Goal: Information Seeking & Learning: Learn about a topic

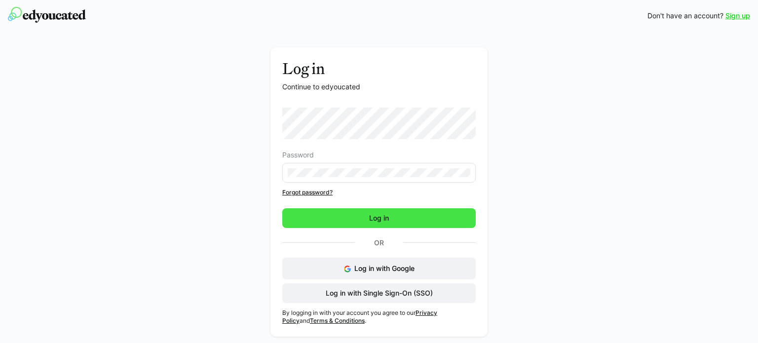
click at [353, 212] on span "Log in" at bounding box center [378, 218] width 193 height 20
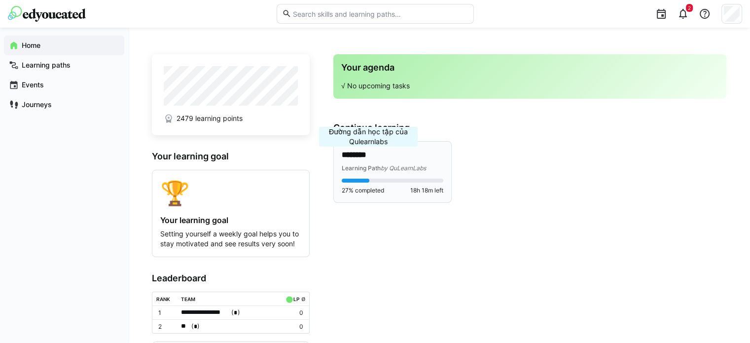
click at [368, 166] on span "Learning Path" at bounding box center [361, 167] width 39 height 7
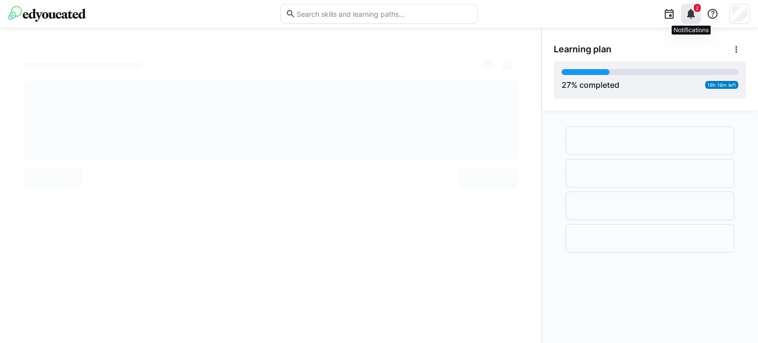
click at [692, 13] on eds-icon at bounding box center [691, 14] width 12 height 12
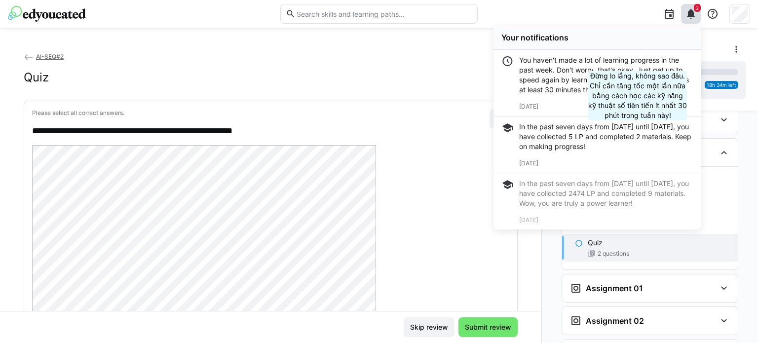
scroll to position [744, 0]
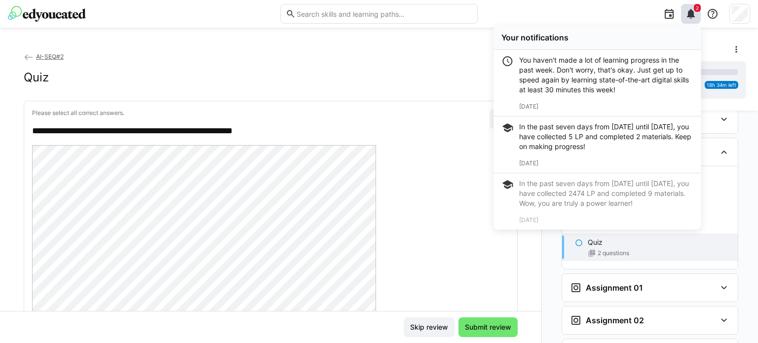
click at [605, 16] on div "2 Your notifications You haven't made a lot of learning progress in the past we…" at bounding box center [616, 14] width 265 height 28
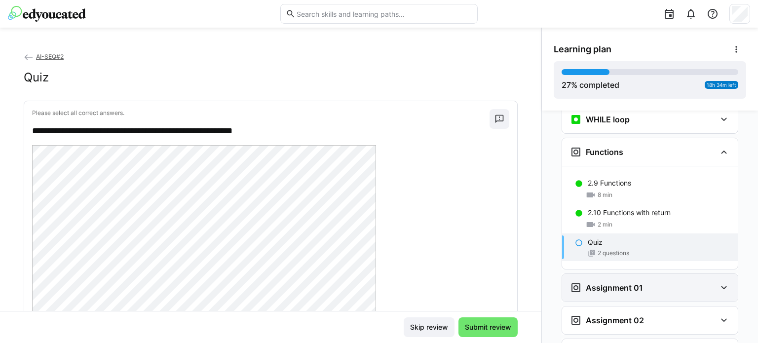
click at [626, 283] on h3 "Assignment 01" at bounding box center [614, 288] width 57 height 10
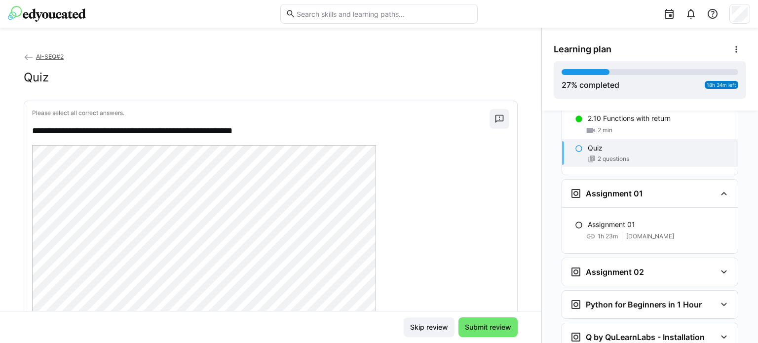
scroll to position [843, 0]
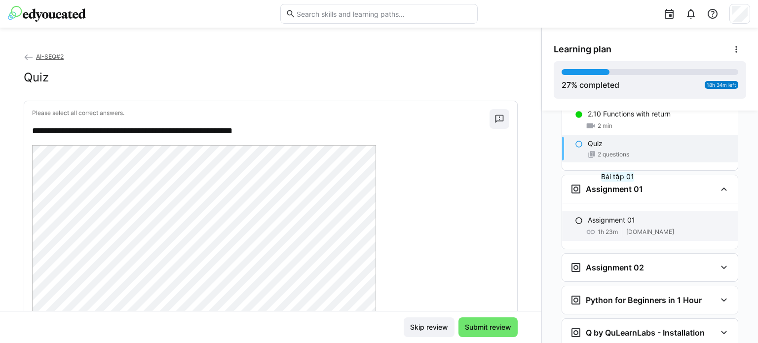
click at [620, 215] on p "Assignment 01" at bounding box center [611, 220] width 47 height 10
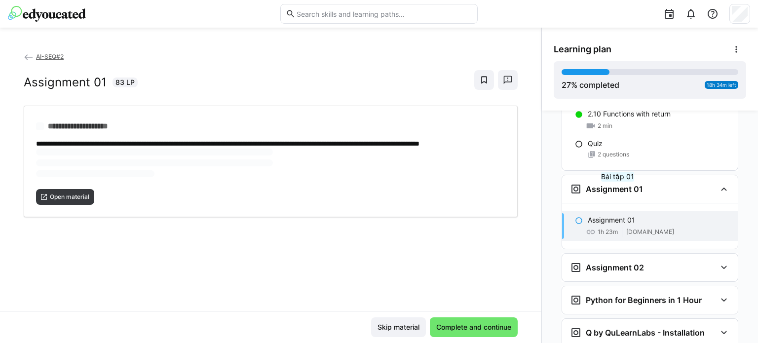
scroll to position [886, 0]
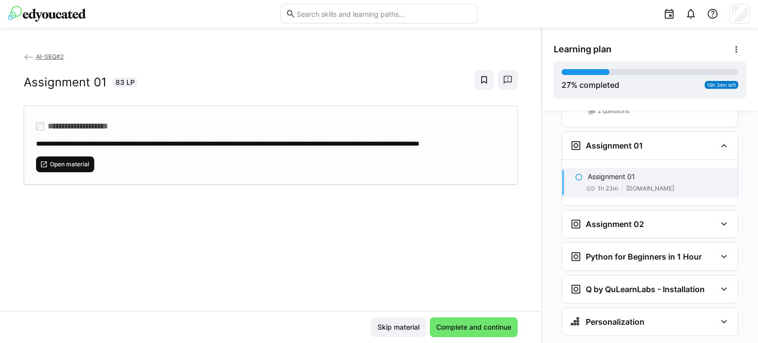
click at [67, 172] on span "Open material" at bounding box center [65, 164] width 58 height 16
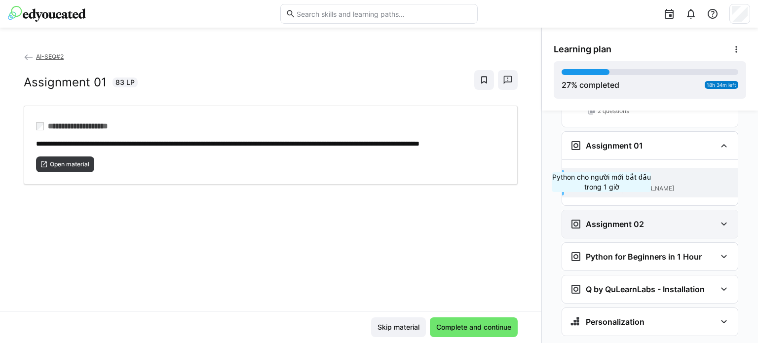
click at [601, 211] on div "Assignment 02" at bounding box center [650, 224] width 176 height 28
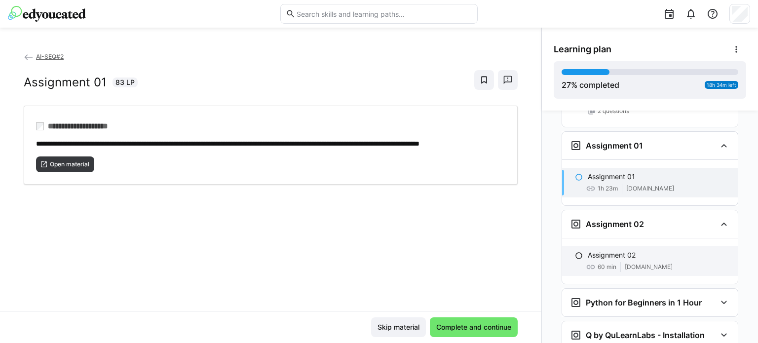
click at [600, 250] on p "Assignment 02" at bounding box center [612, 255] width 48 height 10
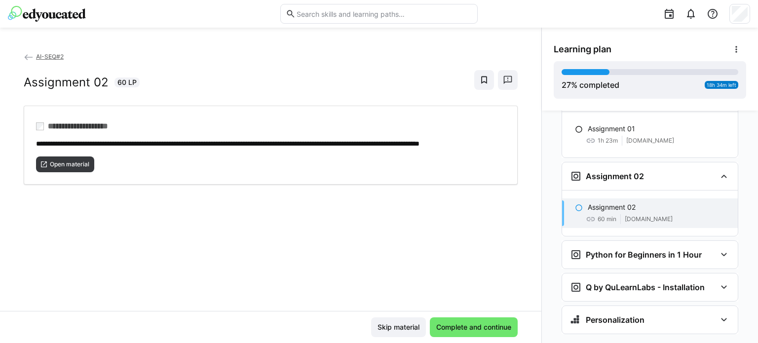
click at [613, 202] on p "Assignment 02" at bounding box center [612, 207] width 48 height 10
click at [608, 202] on p "Assignment 02" at bounding box center [612, 207] width 48 height 10
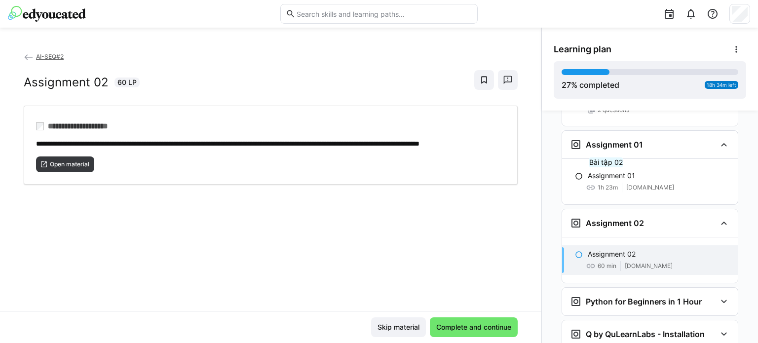
scroll to position [885, 0]
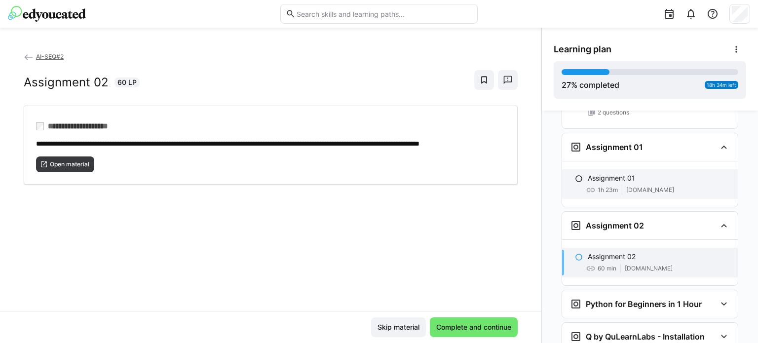
click at [639, 173] on div "Assignment 01" at bounding box center [659, 178] width 142 height 10
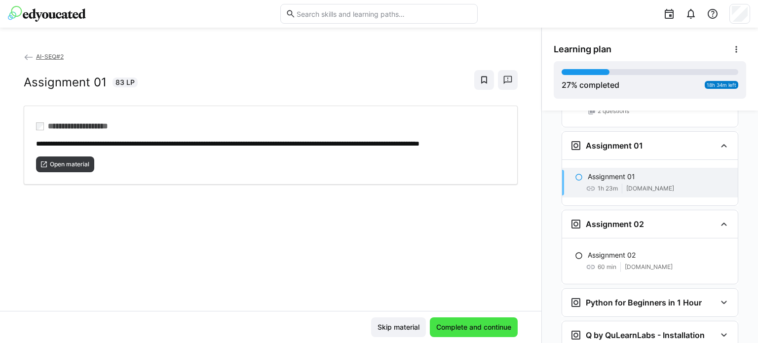
click at [476, 323] on span "Complete and continue" at bounding box center [474, 327] width 78 height 10
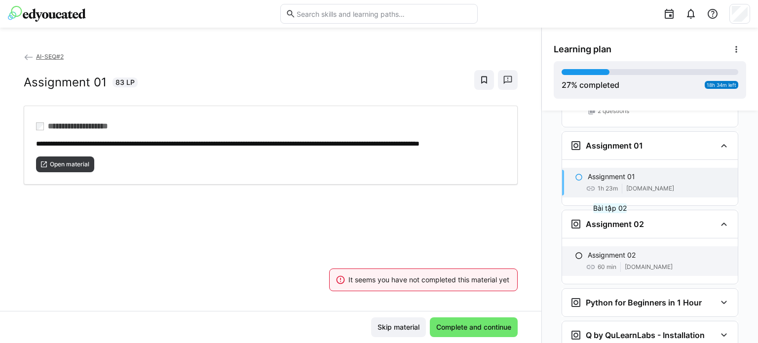
click at [612, 250] on p "Assignment 02" at bounding box center [612, 255] width 48 height 10
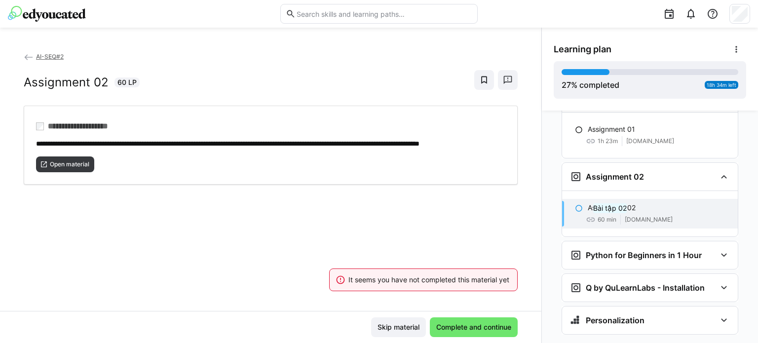
scroll to position [934, 0]
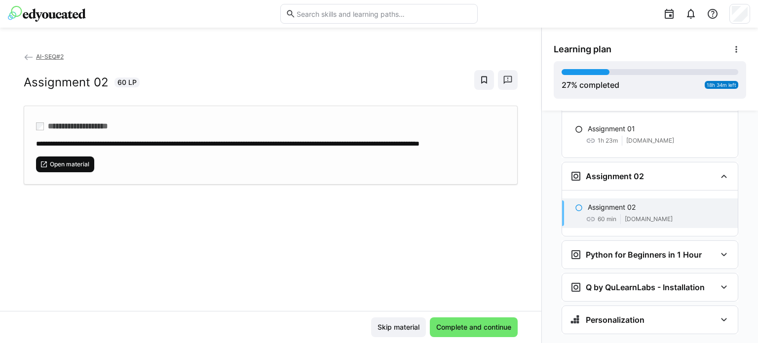
click at [68, 168] on span "Open material" at bounding box center [69, 164] width 41 height 8
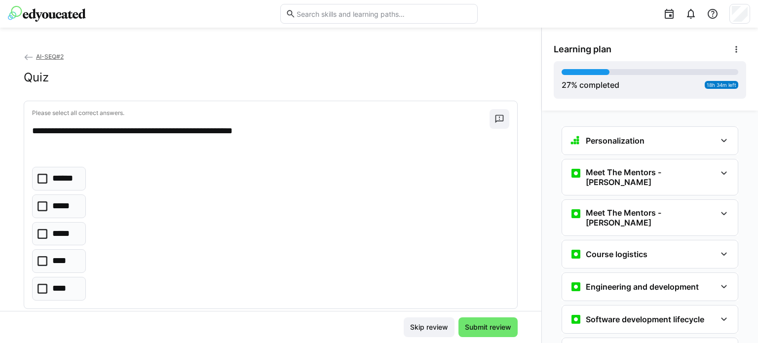
scroll to position [669, 0]
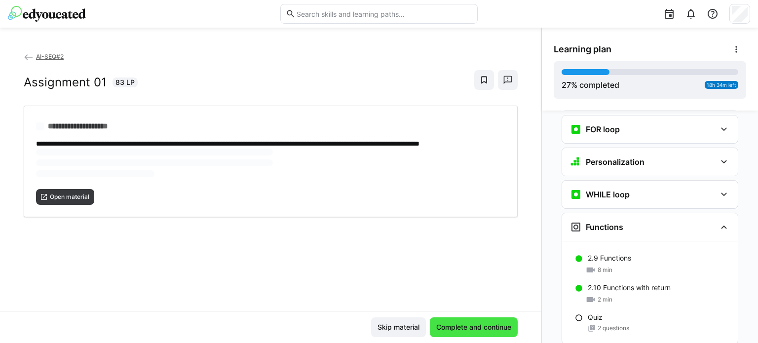
click at [442, 330] on span "Complete and continue" at bounding box center [474, 327] width 78 height 10
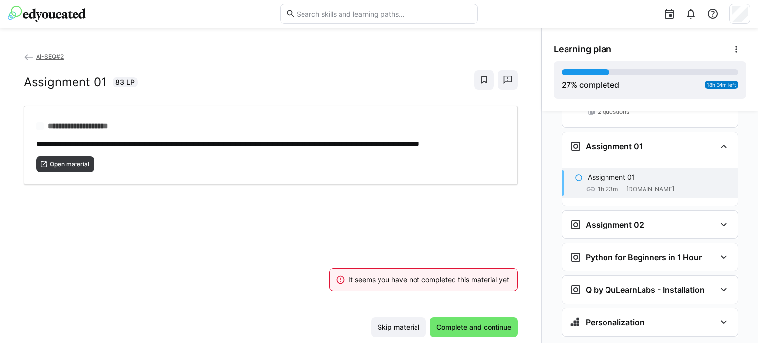
scroll to position [886, 0]
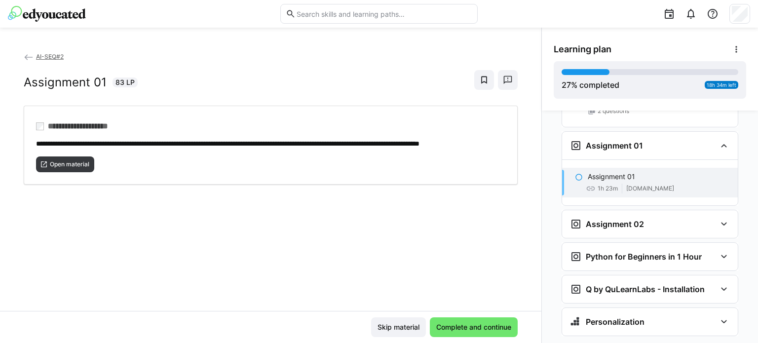
click at [575, 173] on eds-icon at bounding box center [579, 177] width 8 height 8
click at [439, 325] on span "Complete and continue" at bounding box center [474, 327] width 78 height 10
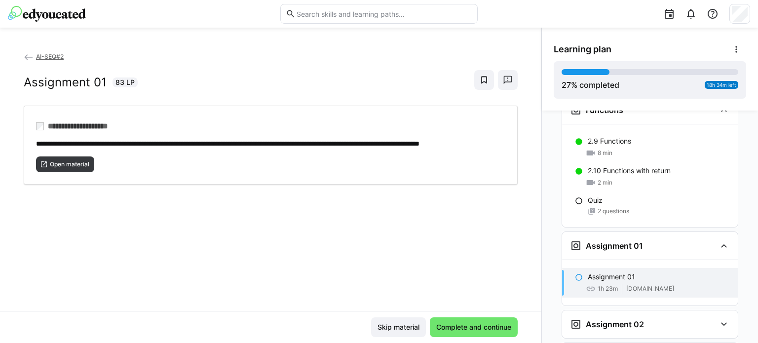
scroll to position [788, 0]
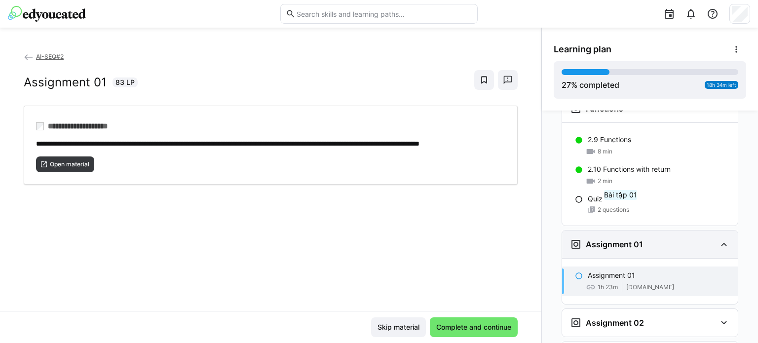
click at [623, 239] on h3 "Assignment 01" at bounding box center [614, 244] width 57 height 10
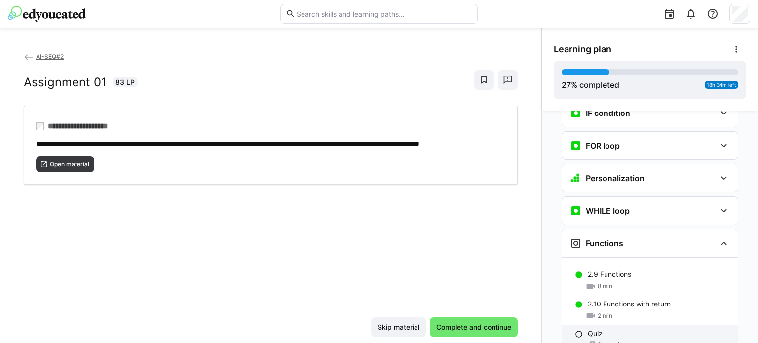
scroll to position [640, 0]
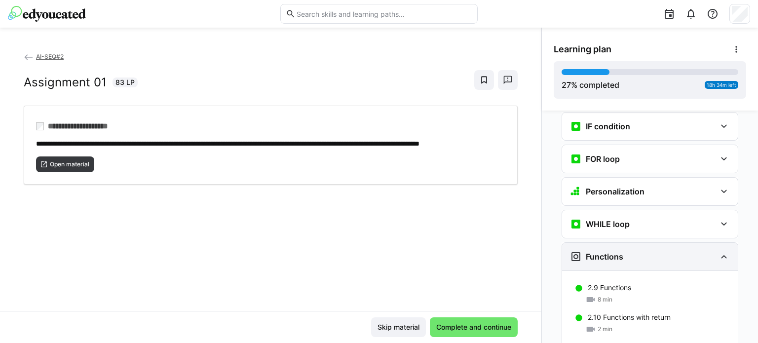
click at [653, 251] on div "Functions" at bounding box center [643, 257] width 146 height 12
click at [611, 252] on h3 "Functions" at bounding box center [604, 257] width 37 height 10
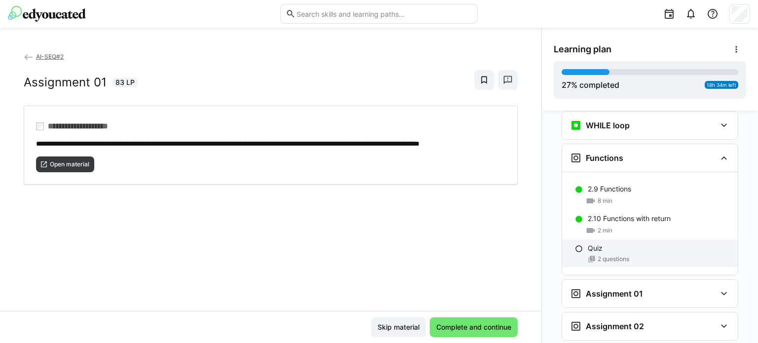
click at [601, 243] on div "Quiz" at bounding box center [659, 248] width 142 height 10
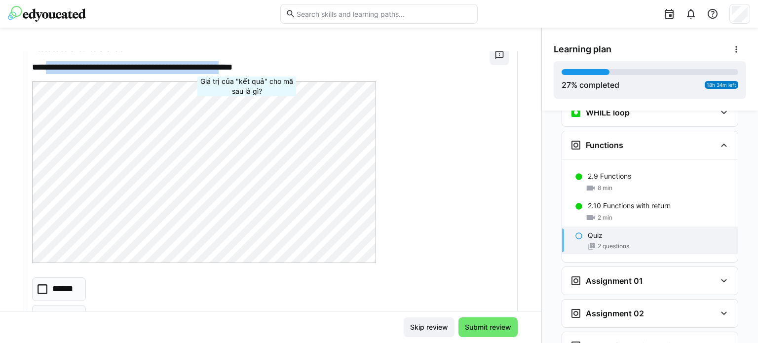
scroll to position [0, 0]
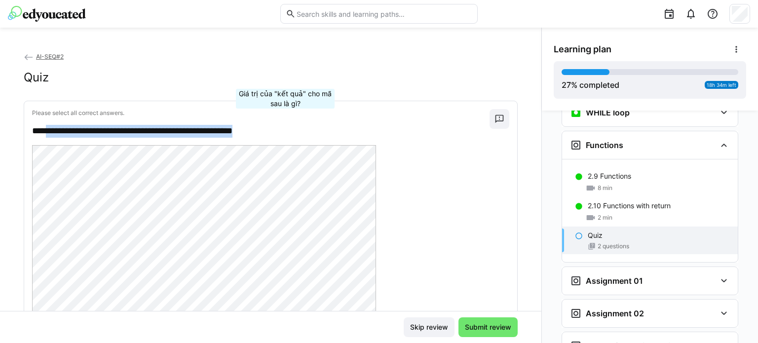
copy p "**********"
drag, startPoint x: 50, startPoint y: 82, endPoint x: 285, endPoint y: 128, distance: 239.3
click at [285, 128] on p "**********" at bounding box center [256, 131] width 448 height 13
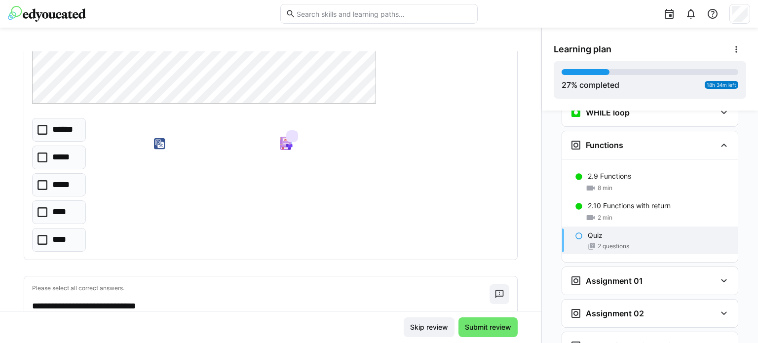
scroll to position [247, 0]
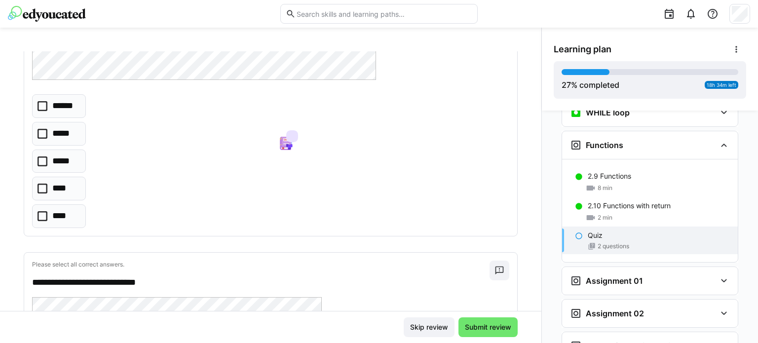
click at [43, 106] on icon at bounding box center [42, 106] width 10 height 10
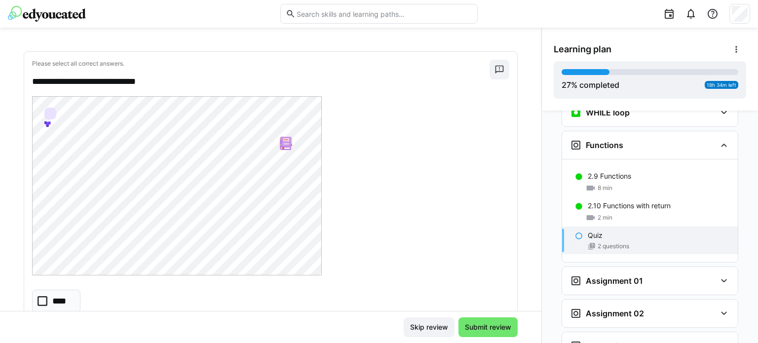
scroll to position [444, 0]
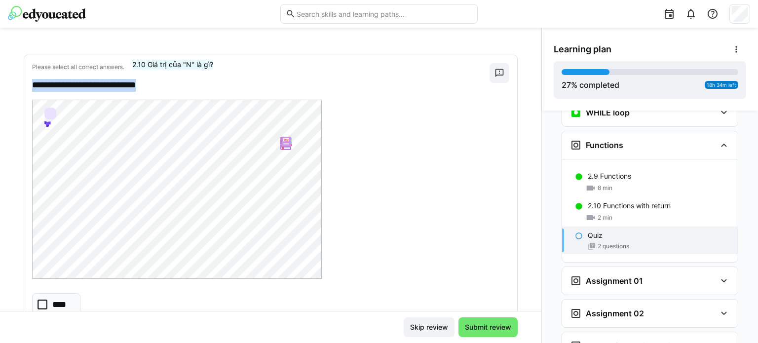
copy p "**********"
drag, startPoint x: 31, startPoint y: 88, endPoint x: 174, endPoint y: 89, distance: 142.6
click at [174, 89] on div "**********" at bounding box center [270, 230] width 493 height 351
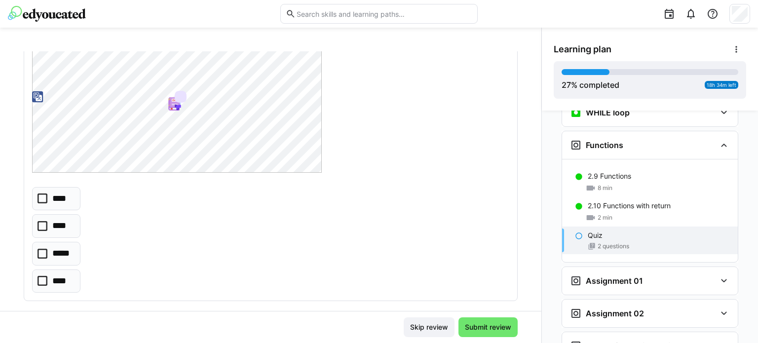
scroll to position [561, 0]
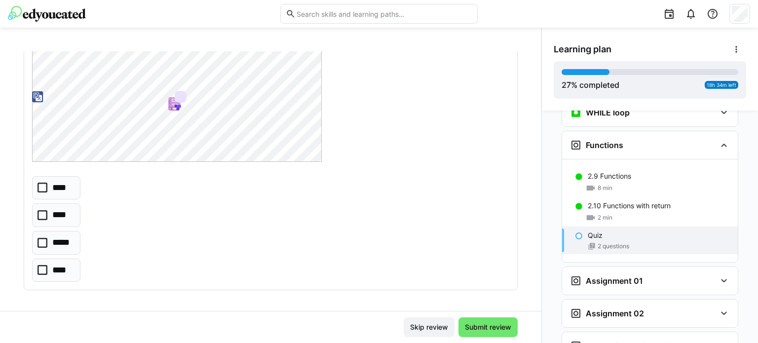
click at [47, 188] on eds-checkbox "****" at bounding box center [56, 188] width 48 height 24
click at [496, 321] on span "Submit review" at bounding box center [487, 327] width 59 height 20
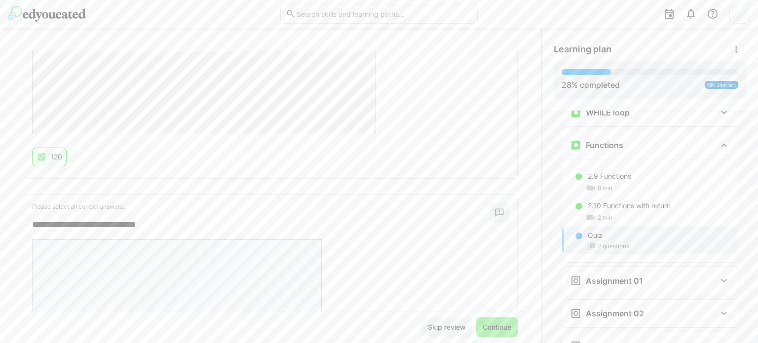
scroll to position [471, 0]
click at [496, 326] on span "Continue" at bounding box center [497, 327] width 32 height 10
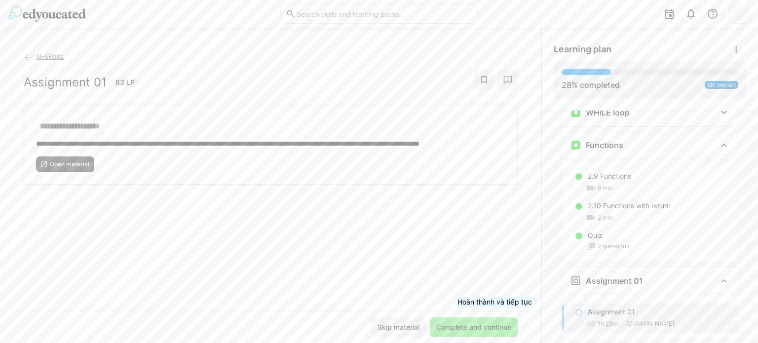
scroll to position [843, 0]
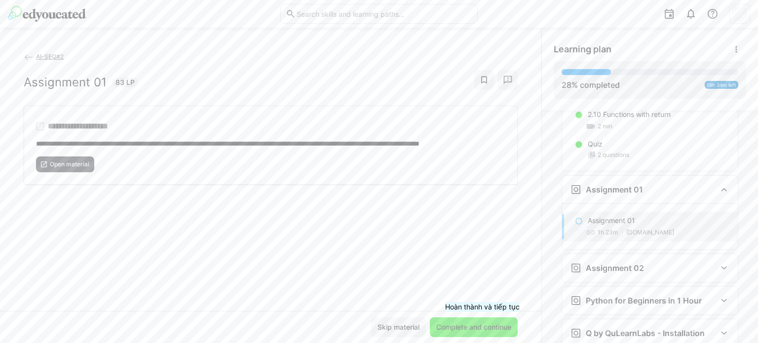
click at [483, 331] on span "Complete and continue" at bounding box center [474, 327] width 78 height 10
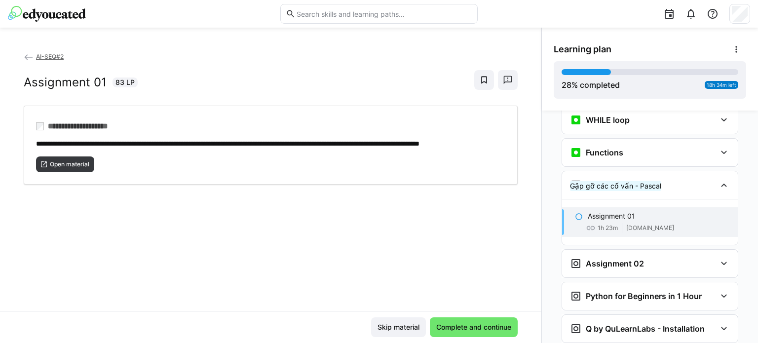
scroll to position [744, 0]
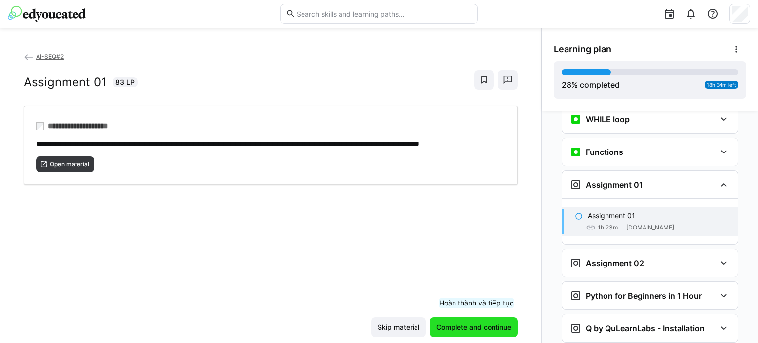
click at [478, 327] on span "Complete and continue" at bounding box center [474, 327] width 78 height 10
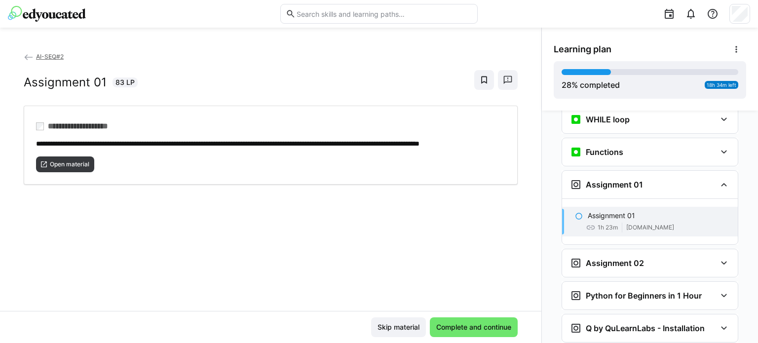
click at [636, 223] on span "[DOMAIN_NAME]" at bounding box center [650, 227] width 48 height 8
click at [45, 172] on span "Open material" at bounding box center [65, 164] width 58 height 16
click at [454, 320] on span "Complete and continue" at bounding box center [474, 327] width 88 height 20
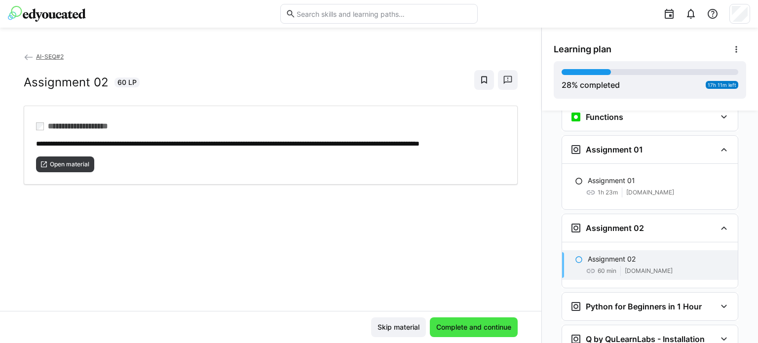
scroll to position [785, 0]
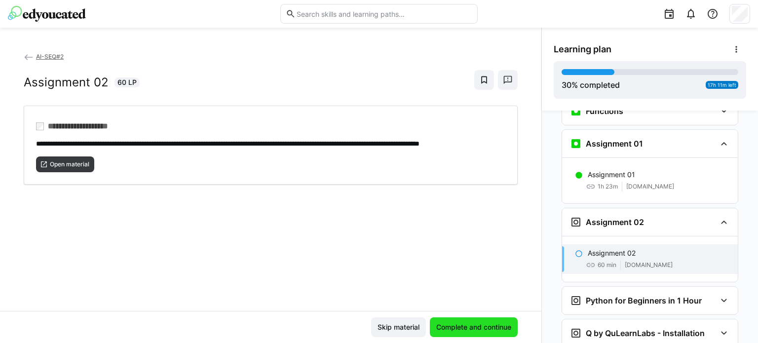
click at [454, 320] on span "Complete and continue" at bounding box center [474, 327] width 88 height 20
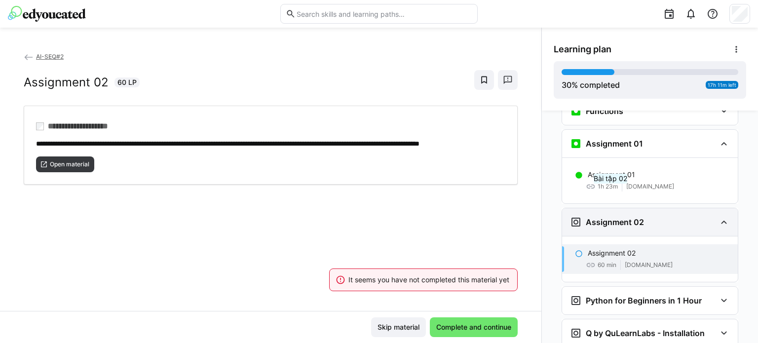
click at [612, 217] on h3 "Assignment 02" at bounding box center [615, 222] width 58 height 10
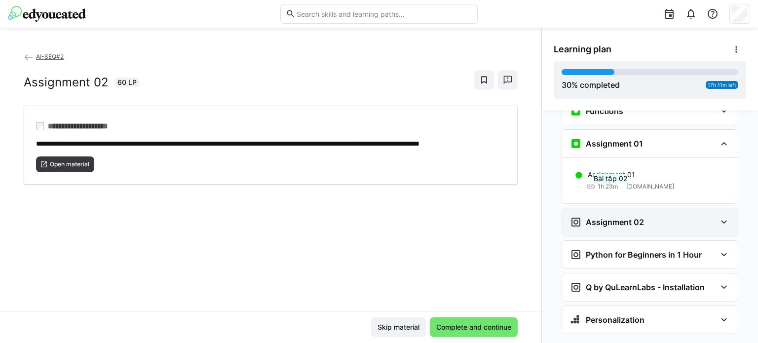
click at [612, 217] on h3 "Assignment 02" at bounding box center [615, 222] width 58 height 10
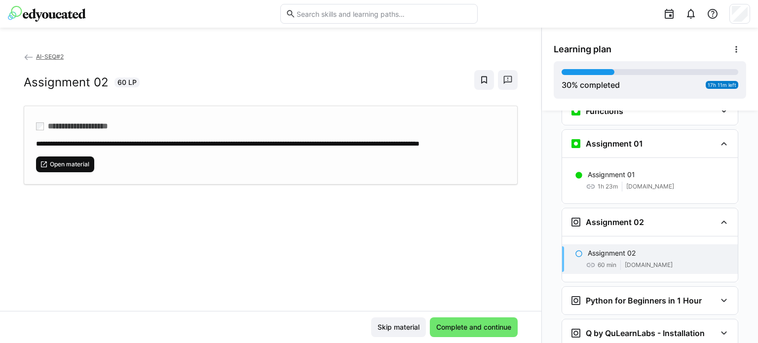
click at [50, 168] on span "Open material" at bounding box center [69, 164] width 41 height 8
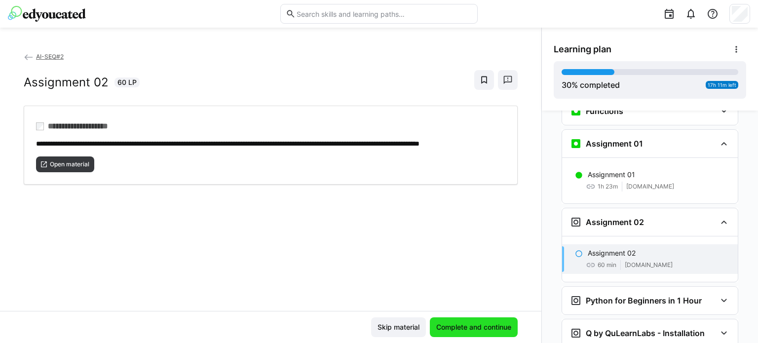
click at [481, 332] on span "Complete and continue" at bounding box center [474, 327] width 88 height 20
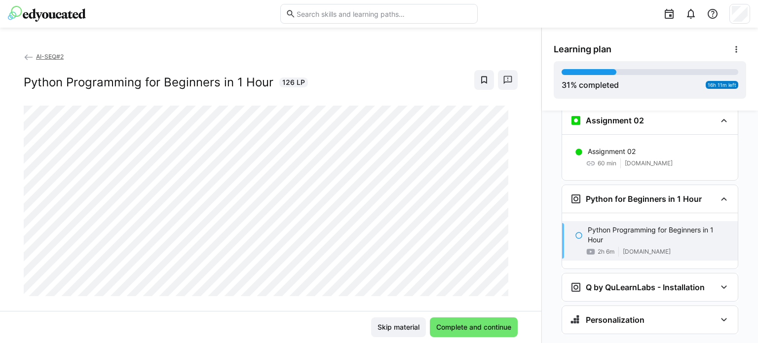
scroll to position [0, 0]
click at [449, 327] on span "Complete and continue" at bounding box center [474, 327] width 78 height 10
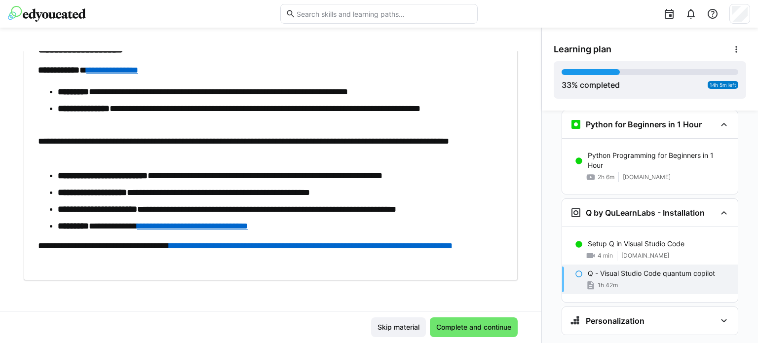
scroll to position [963, 0]
click at [606, 314] on h3 "Personalization" at bounding box center [615, 319] width 59 height 10
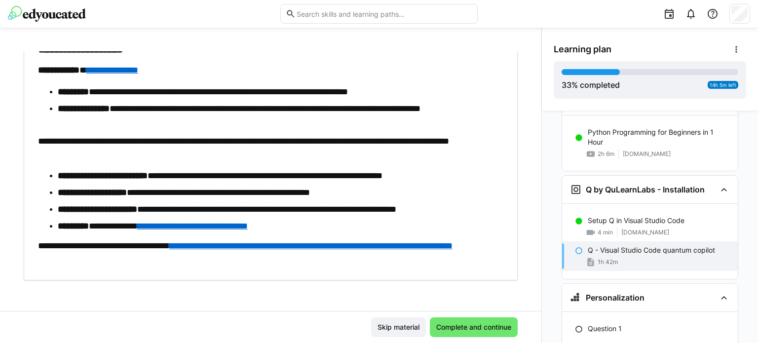
scroll to position [1085, 0]
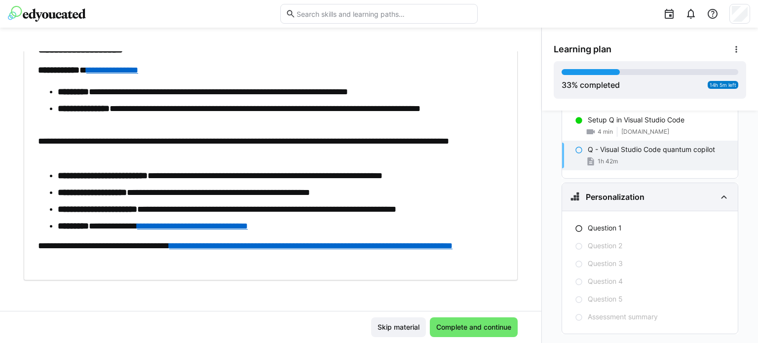
click at [641, 183] on div "Personalization" at bounding box center [650, 197] width 176 height 28
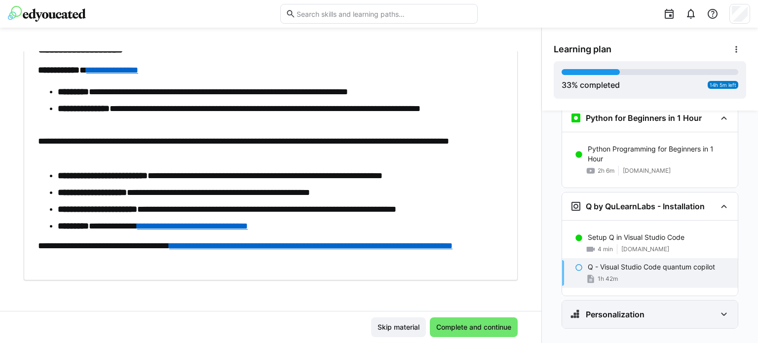
scroll to position [963, 0]
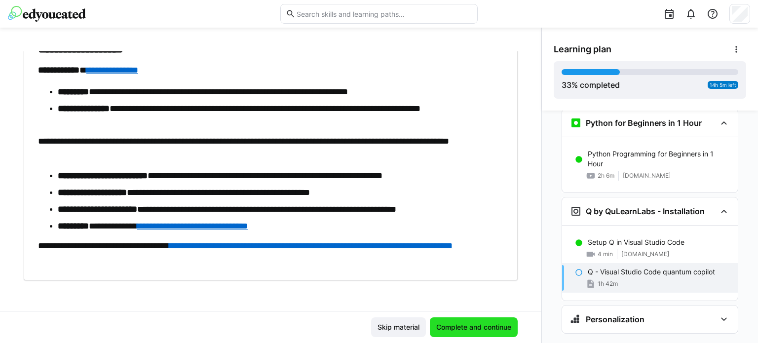
click at [455, 321] on span "Complete and continue" at bounding box center [474, 327] width 88 height 20
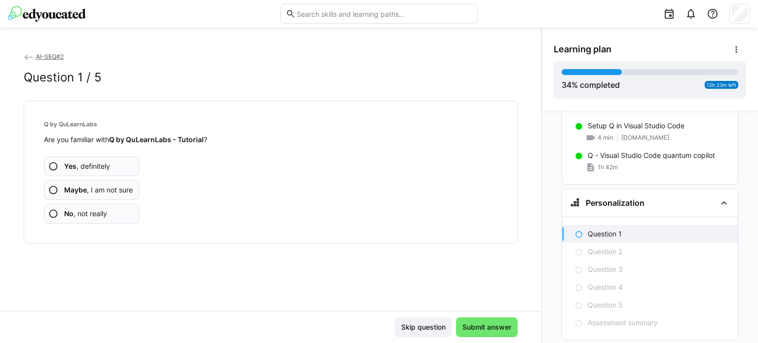
scroll to position [1085, 0]
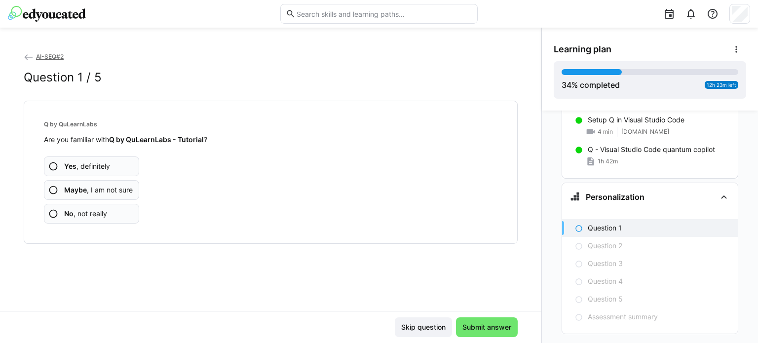
click at [83, 164] on span "Yes , definitely" at bounding box center [87, 166] width 46 height 10
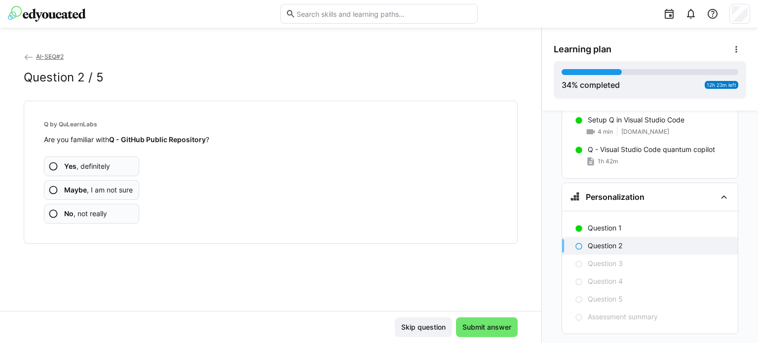
click at [95, 163] on span "Yes , definitely" at bounding box center [87, 166] width 46 height 10
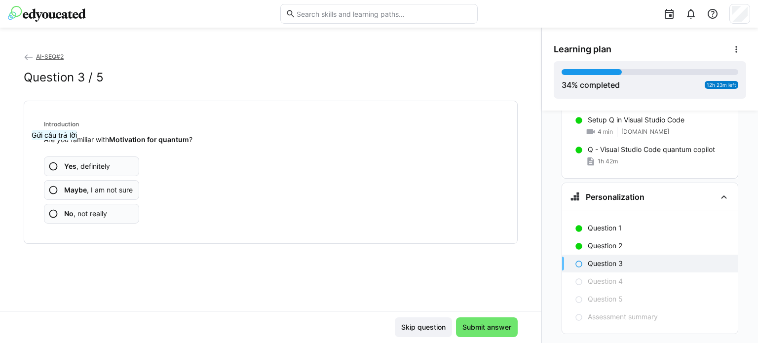
click at [56, 159] on app-assessment-question-radio "Yes , definitely" at bounding box center [91, 166] width 95 height 20
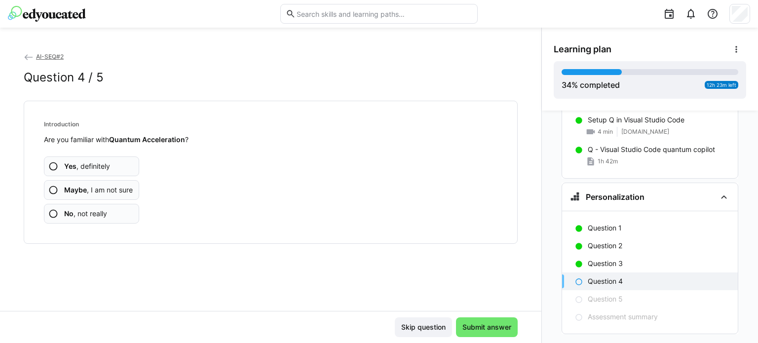
click at [59, 167] on app-assessment-question-radio "Yes , definitely" at bounding box center [91, 166] width 95 height 20
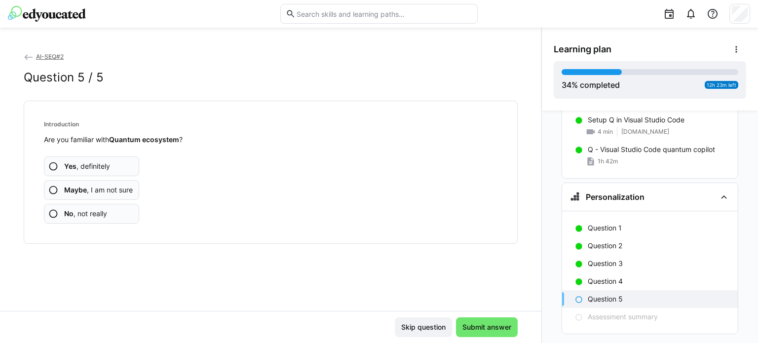
click at [59, 167] on app-assessment-question-radio "Yes , definitely" at bounding box center [91, 166] width 95 height 20
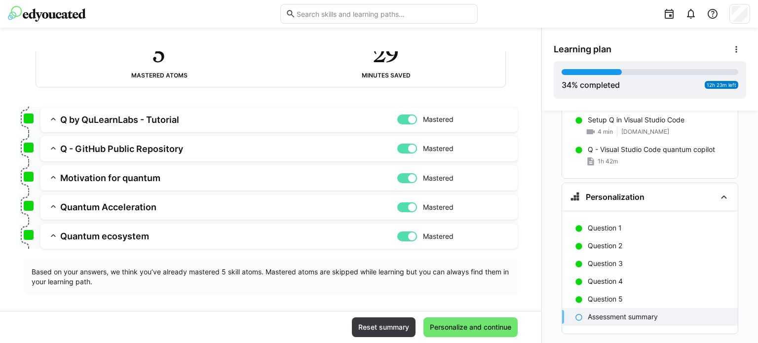
scroll to position [88, 0]
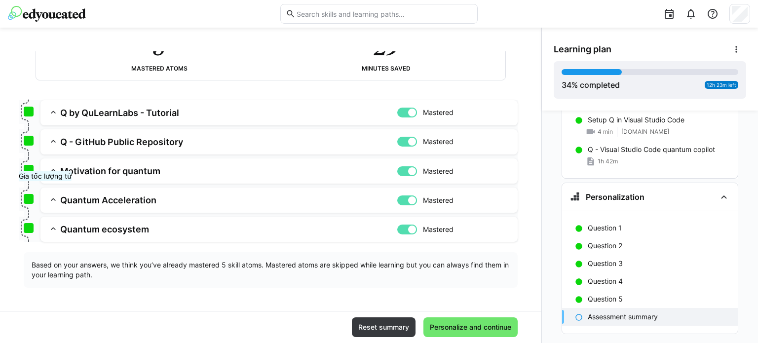
click at [47, 200] on app-summary-expansion "Quantum Acceleration Mastered Skill: Quantum Acceleration Chapter: Introduction…" at bounding box center [278, 199] width 477 height 25
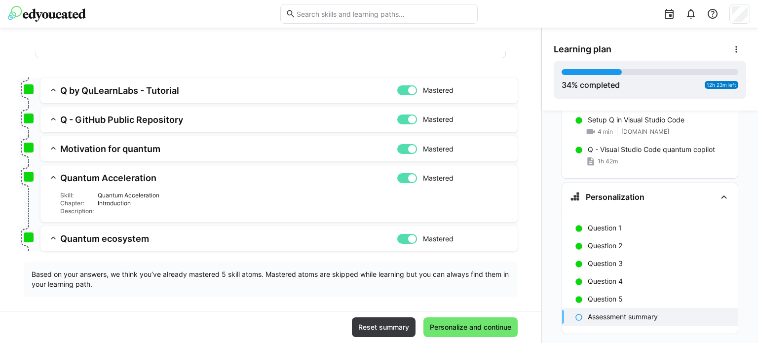
scroll to position [120, 0]
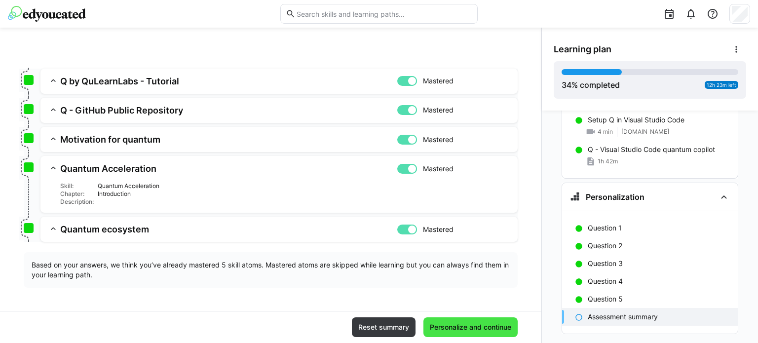
click at [440, 322] on span "Personalize and continue" at bounding box center [470, 327] width 94 height 20
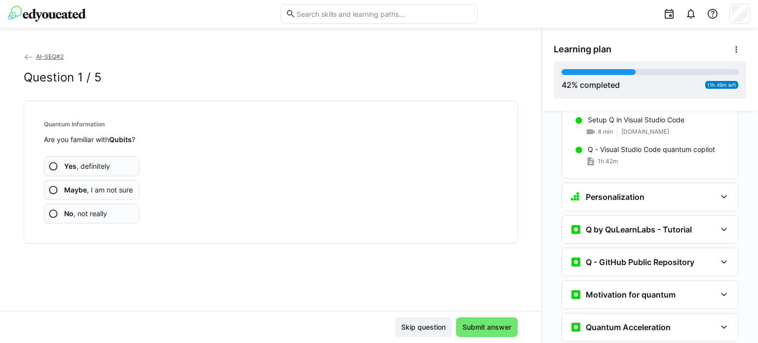
scroll to position [1280, 0]
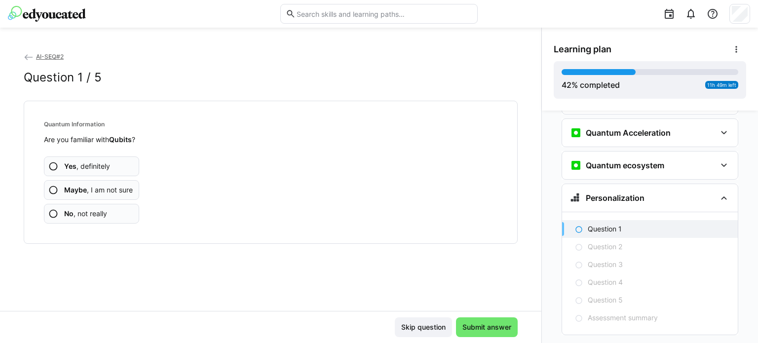
click at [81, 162] on span "Yes , definitely" at bounding box center [87, 166] width 46 height 10
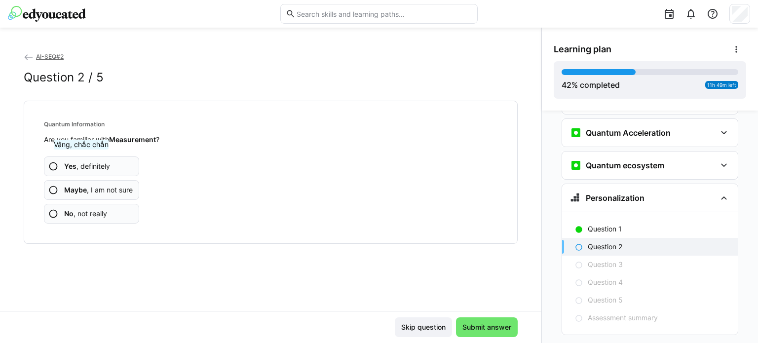
click at [82, 169] on span "Yes , definitely" at bounding box center [87, 166] width 46 height 10
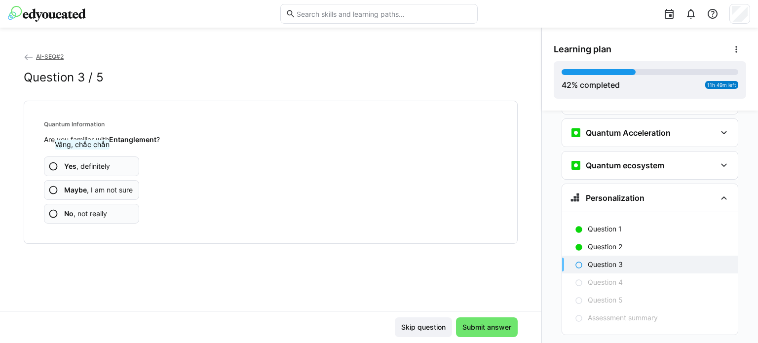
click at [83, 169] on span "Yes , definitely" at bounding box center [87, 166] width 46 height 10
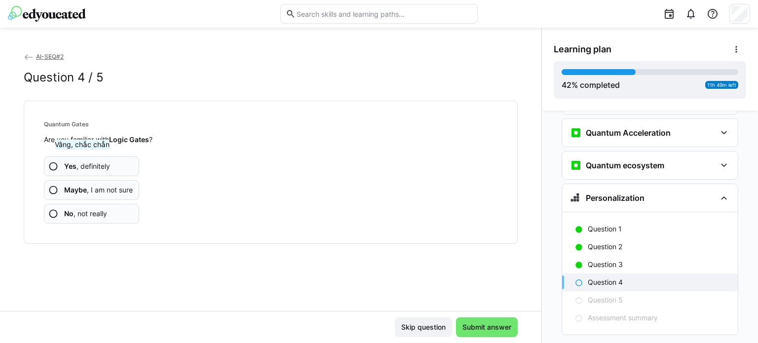
click at [83, 169] on span "Yes , definitely" at bounding box center [87, 166] width 46 height 10
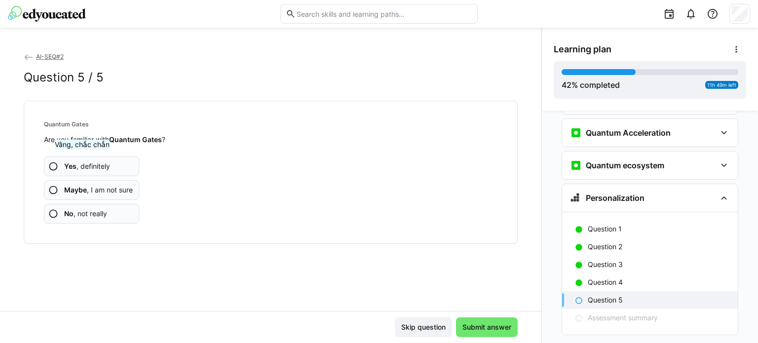
click at [83, 169] on span "Yes , definitely" at bounding box center [87, 166] width 46 height 10
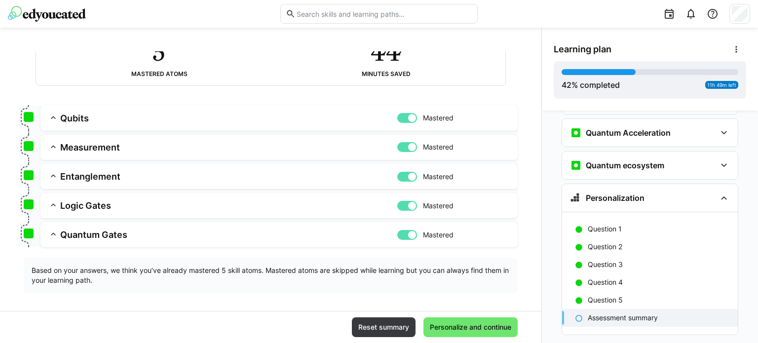
scroll to position [88, 0]
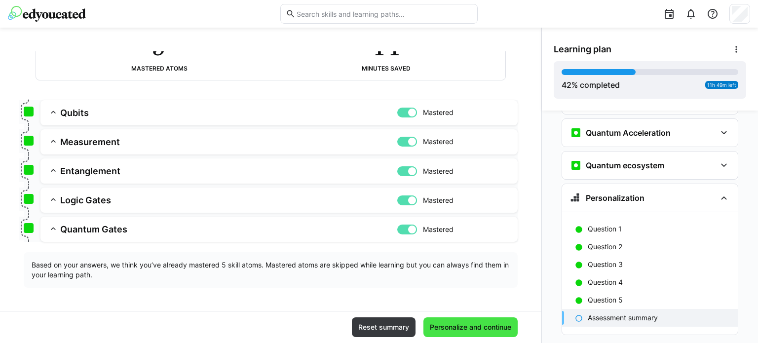
click at [458, 321] on span "Personalize and continue" at bounding box center [470, 327] width 94 height 20
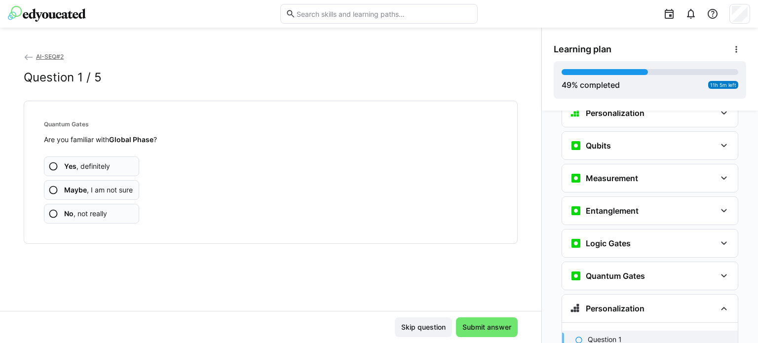
scroll to position [1474, 0]
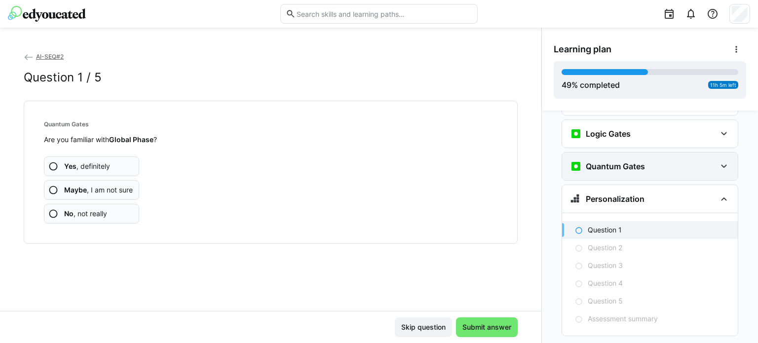
click at [674, 152] on div "Quantum Gates" at bounding box center [650, 166] width 176 height 28
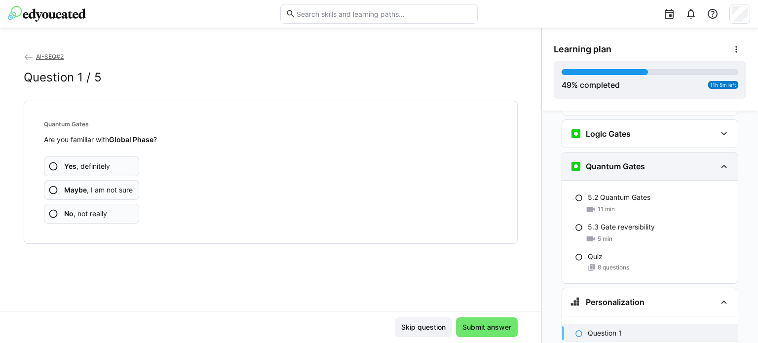
click at [674, 152] on div "Quantum Gates" at bounding box center [650, 166] width 176 height 28
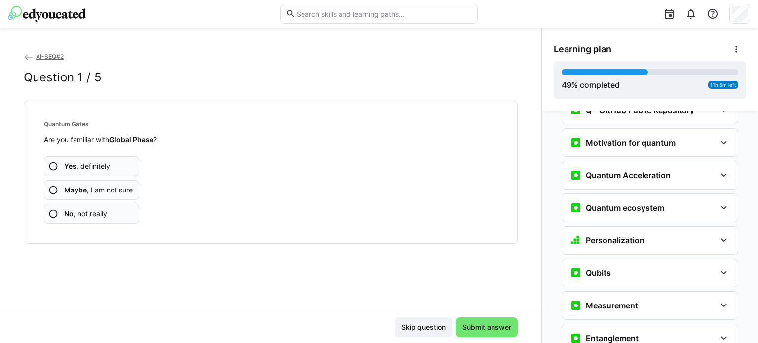
scroll to position [1227, 0]
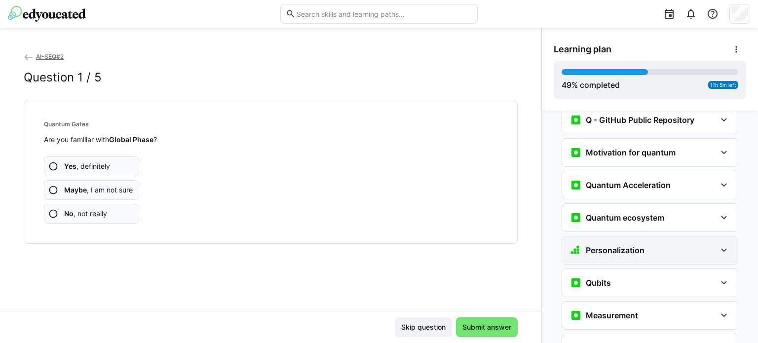
click at [645, 244] on div "Personalization" at bounding box center [643, 250] width 146 height 12
